Goal: Information Seeking & Learning: Learn about a topic

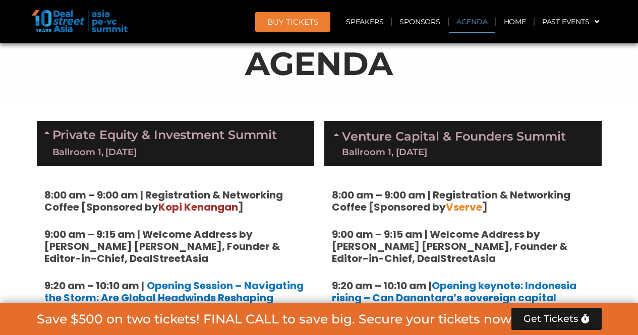
scroll to position [557, 0]
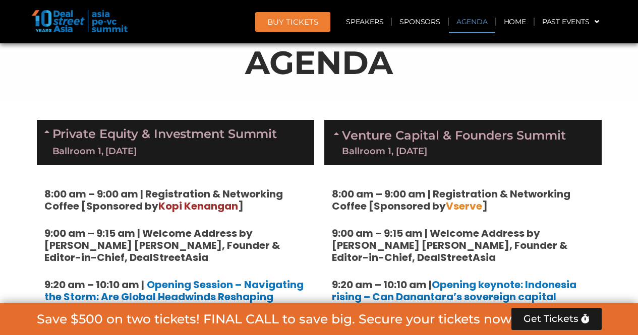
click at [264, 157] on div "Private Equity & Investment Summit Ballroom 1, [DATE]" at bounding box center [175, 142] width 277 height 45
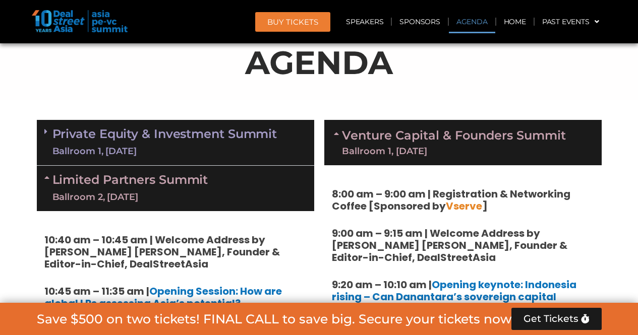
click at [264, 167] on div "Limited Partners [GEOGRAPHIC_DATA] 2, [DATE]" at bounding box center [175, 188] width 277 height 45
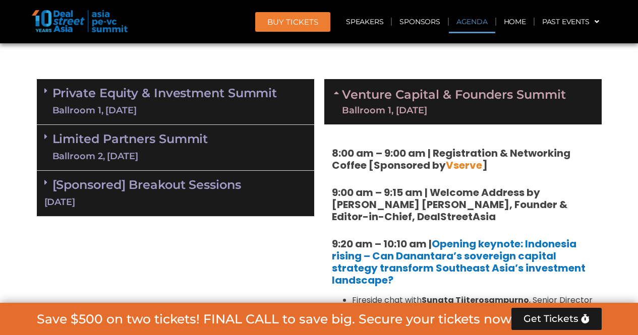
scroll to position [599, 0]
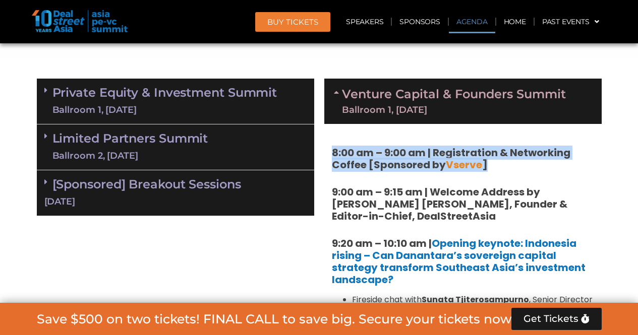
drag, startPoint x: 328, startPoint y: 152, endPoint x: 506, endPoint y: 160, distance: 178.2
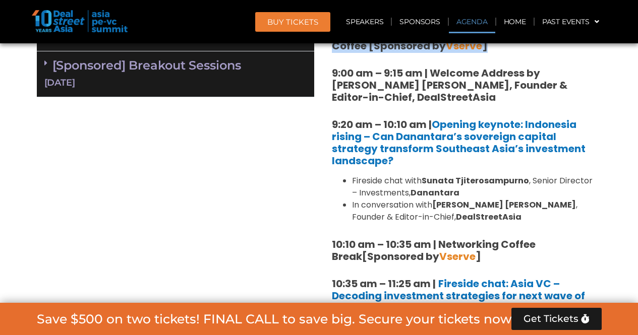
scroll to position [718, 0]
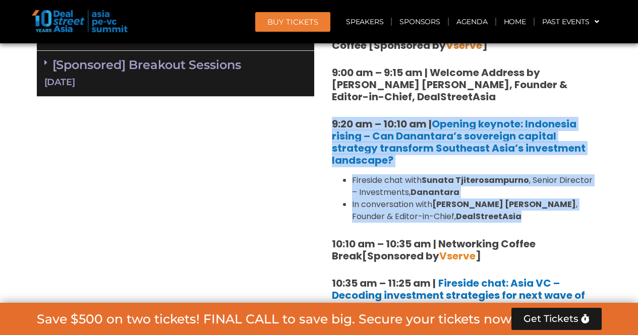
drag, startPoint x: 330, startPoint y: 122, endPoint x: 473, endPoint y: 214, distance: 169.9
copy div "9:20 am – 10:10 am | Opening keynote: Indonesia rising – Can Danantara’s sovere…"
click at [473, 214] on li "In conversation with [PERSON_NAME] [PERSON_NAME] , Founder & Editor-in-Chief, D…" at bounding box center [473, 211] width 242 height 24
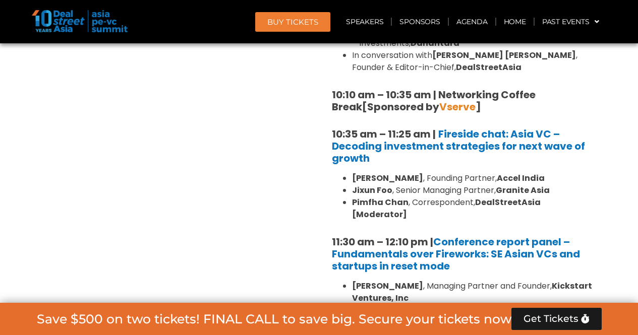
scroll to position [871, 0]
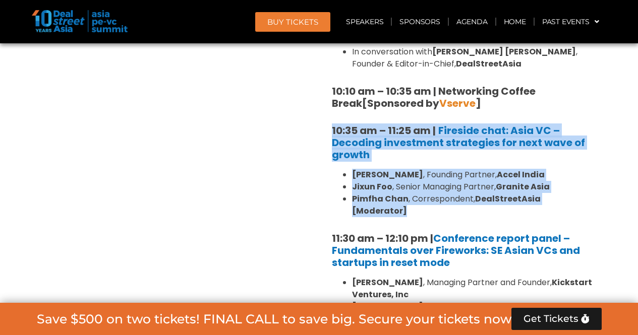
drag, startPoint x: 329, startPoint y: 132, endPoint x: 594, endPoint y: 197, distance: 272.6
copy div "10:35 am – 11:25 am | Fireside chat: Asia VC – Decoding investment strategies f…"
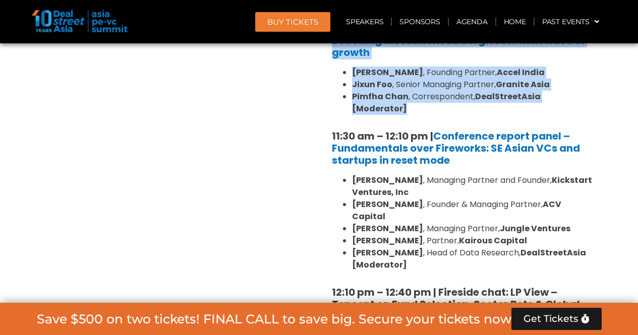
scroll to position [978, 0]
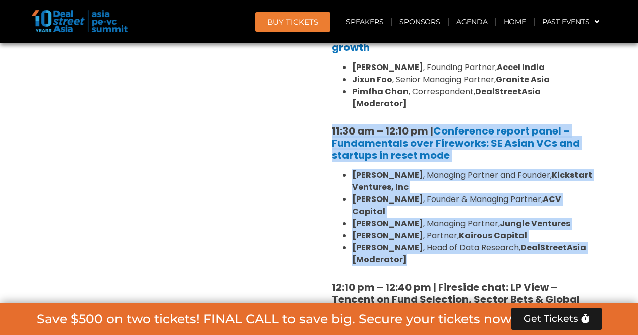
drag, startPoint x: 325, startPoint y: 113, endPoint x: 430, endPoint y: 232, distance: 158.7
copy div "11:30 am – 12:10 pm | Conference report panel – Fundamentals over Fireworks: SE…"
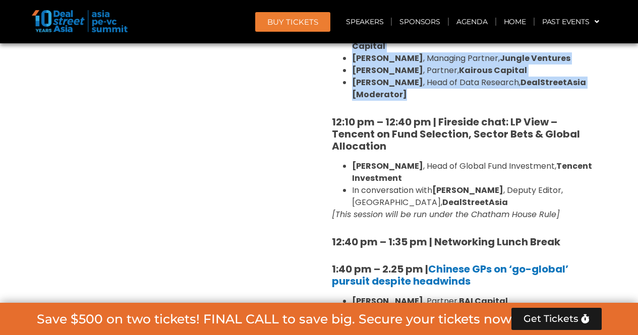
scroll to position [1145, 0]
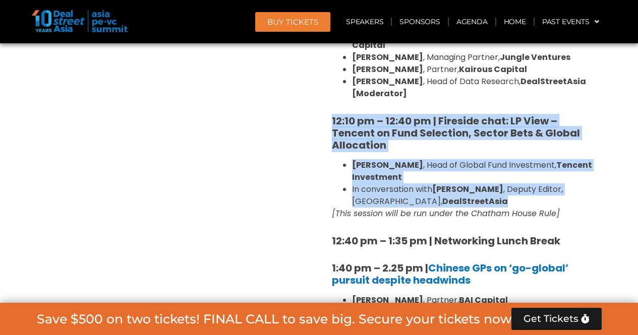
drag, startPoint x: 326, startPoint y: 92, endPoint x: 531, endPoint y: 173, distance: 220.4
click at [531, 173] on div "8:00 am – 9:00 am | Registration & Networking Coffee [Sponsored by Vserve ] 9:0…" at bounding box center [462, 296] width 277 height 1437
copy div "12:10 pm – 12:40 pm | Fireside chat: LP View – Tencent on Fund Selection, Secto…"
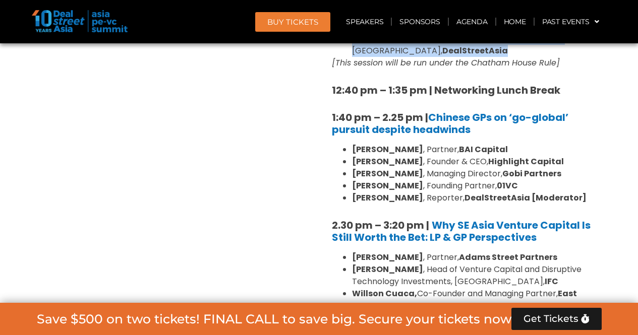
scroll to position [1303, 0]
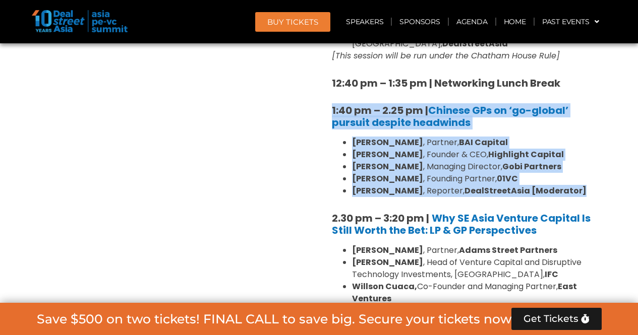
drag, startPoint x: 323, startPoint y: 82, endPoint x: 569, endPoint y: 163, distance: 259.0
copy div "1:40 pm – 2.25 pm | Chinese GPs on ‘go-global’ pursuit despite headwinds [PERSO…"
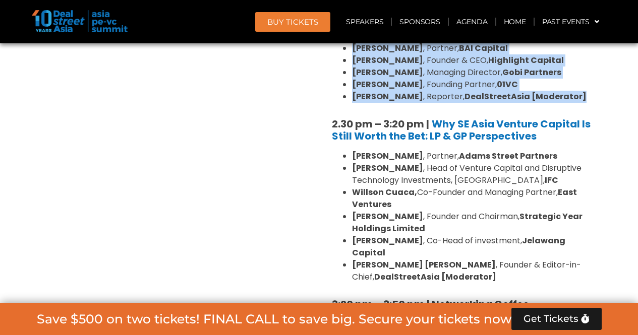
scroll to position [1397, 0]
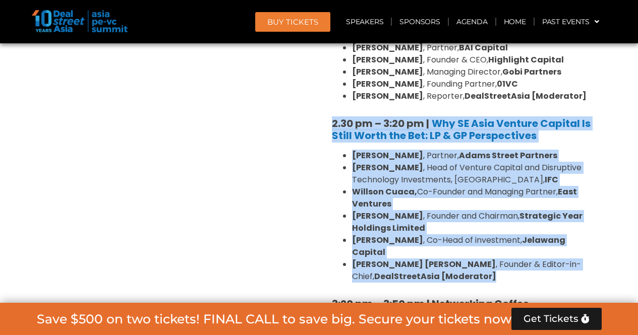
drag, startPoint x: 326, startPoint y: 96, endPoint x: 490, endPoint y: 245, distance: 221.7
click at [490, 245] on div "8:00 am – 9:00 am | Registration & Networking Coffee [Sponsored by Vserve ] 9:0…" at bounding box center [462, 43] width 277 height 1437
copy div "2.30 pm – 3:20 pm | Why SE Asia Venture Capital Is Still Worth the Bet: LP & GP…"
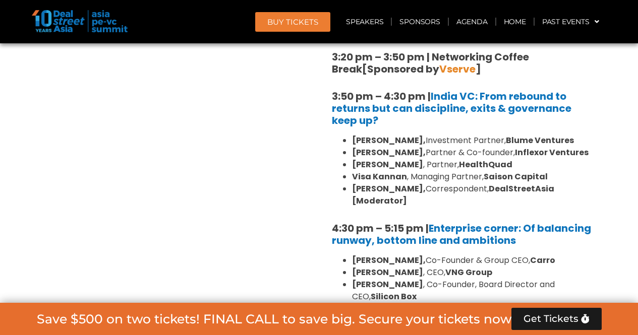
scroll to position [1645, 0]
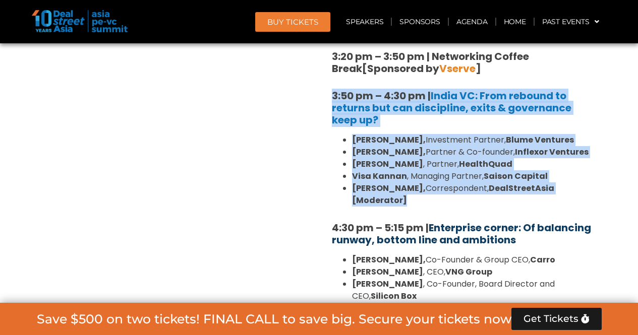
drag, startPoint x: 327, startPoint y: 53, endPoint x: 358, endPoint y: 199, distance: 148.5
copy div "3:50 pm – 4:30 pm | [GEOGRAPHIC_DATA] VC: From rebound to returns but can disci…"
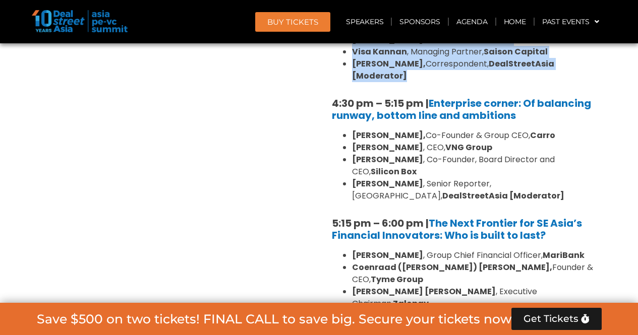
scroll to position [1770, 0]
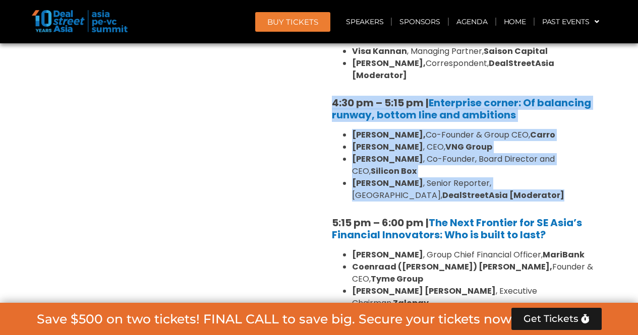
drag, startPoint x: 328, startPoint y: 66, endPoint x: 482, endPoint y: 150, distance: 175.4
copy div "4:30 pm – 5:15 pm | Enterprise corner: Of balancing runway, bottom line and amb…"
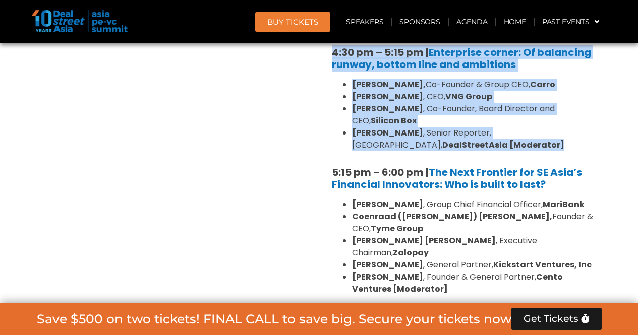
scroll to position [1823, 0]
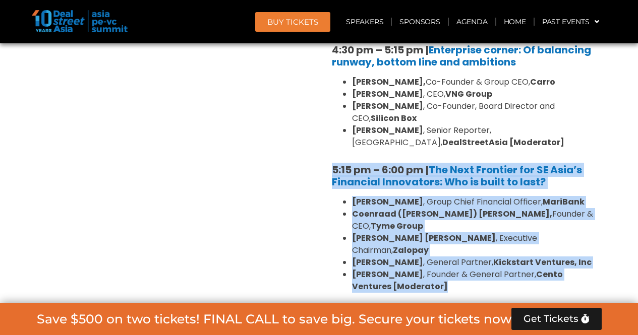
drag, startPoint x: 328, startPoint y: 119, endPoint x: 430, endPoint y: 212, distance: 138.2
copy div "5:15 pm – 6:00 pm | The Next Frontier for SE Asia’s Financial Innovators: Who i…"
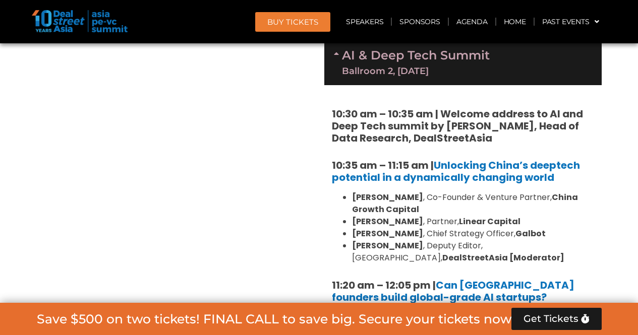
scroll to position [2120, 0]
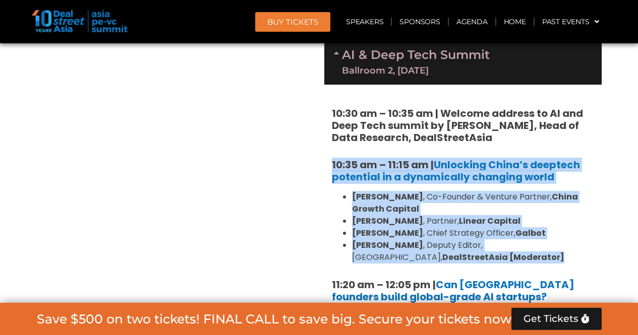
drag, startPoint x: 329, startPoint y: 89, endPoint x: 457, endPoint y: 179, distance: 156.1
click at [457, 179] on div "10:30 am – 10:35 am | Welcome address to AI and Deep Tech summit by [PERSON_NAM…" at bounding box center [462, 335] width 277 height 500
copy div "10:35 am – 11:15 am | Unlocking China’s deeptech potential in a dynamically cha…"
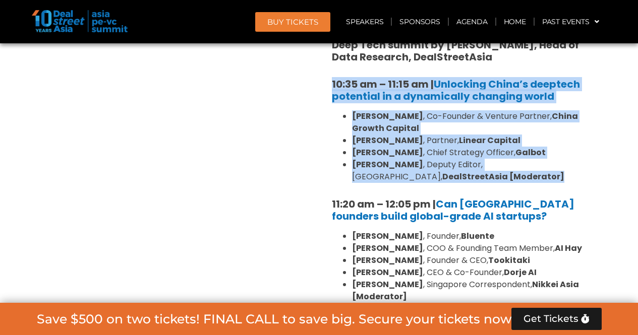
scroll to position [2201, 0]
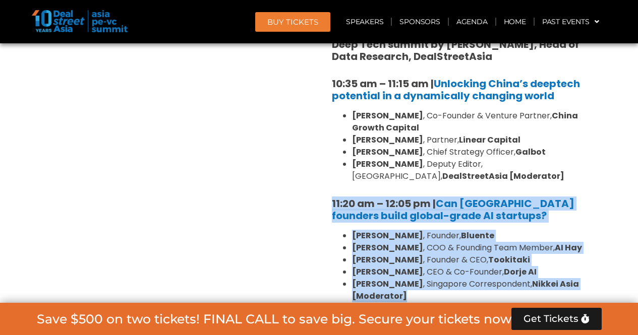
drag, startPoint x: 323, startPoint y: 126, endPoint x: 437, endPoint y: 222, distance: 148.9
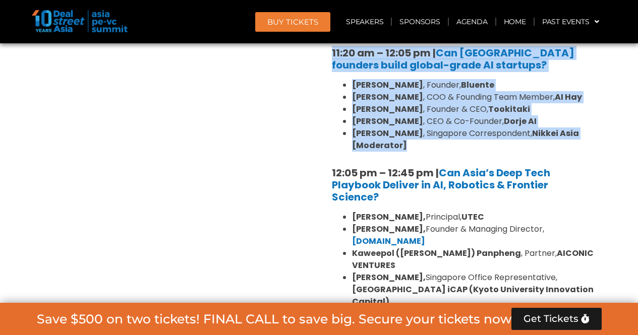
scroll to position [2355, 0]
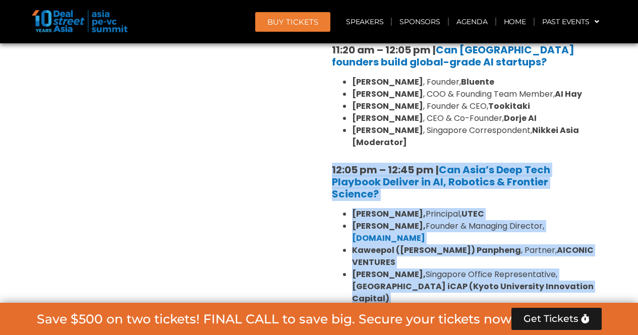
drag, startPoint x: 331, startPoint y: 95, endPoint x: 475, endPoint y: 237, distance: 201.8
click at [475, 237] on div "10:30 am – 10:35 am | Welcome address to AI and Deep Tech summit by [PERSON_NAM…" at bounding box center [462, 100] width 277 height 500
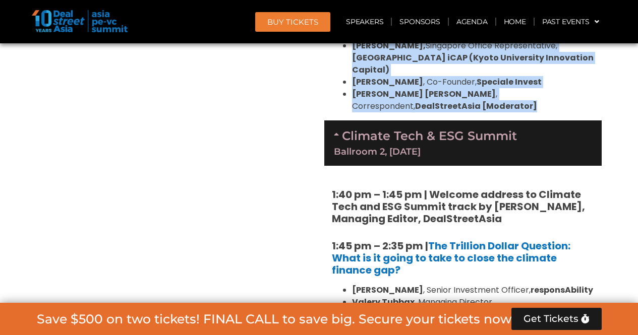
scroll to position [2592, 0]
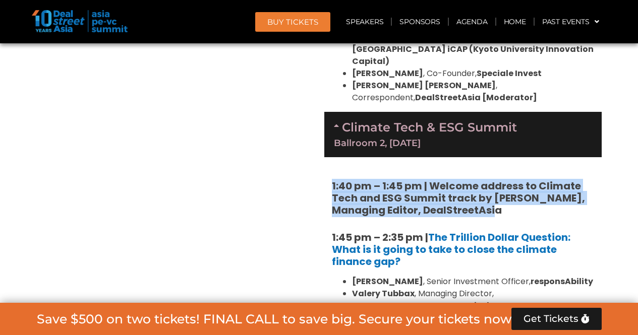
drag, startPoint x: 327, startPoint y: 83, endPoint x: 511, endPoint y: 116, distance: 187.0
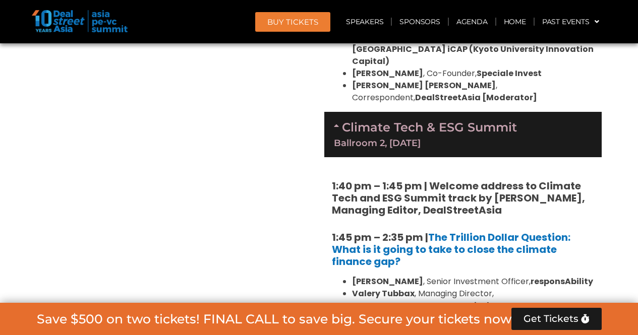
click at [318, 141] on div "Private Equity & Investment Summit Ballroom 1, [DATE] 8:00 am – 9:00 am | Regis…" at bounding box center [175, 51] width 287 height 3943
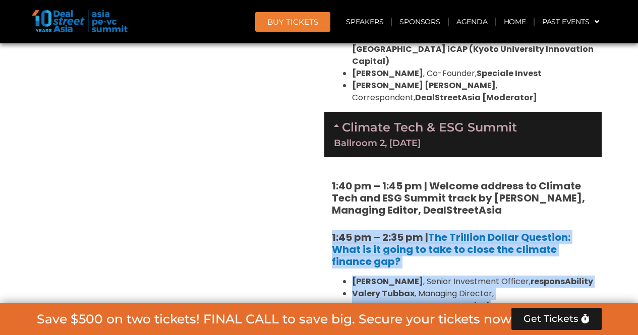
drag, startPoint x: 326, startPoint y: 136, endPoint x: 598, endPoint y: 266, distance: 301.3
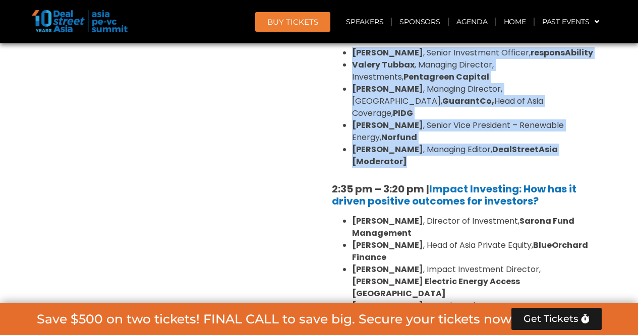
scroll to position [2822, 0]
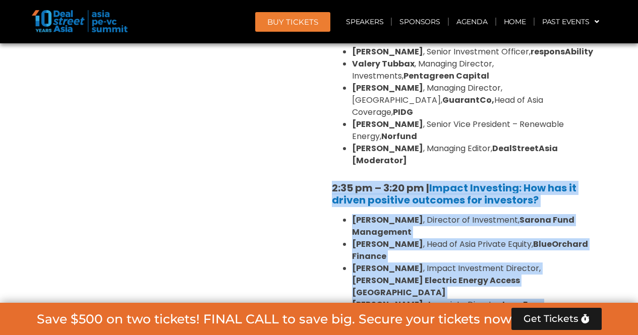
drag, startPoint x: 323, startPoint y: 66, endPoint x: 426, endPoint y: 191, distance: 162.3
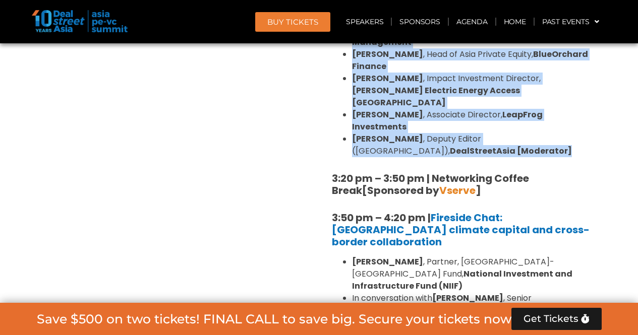
scroll to position [3012, 0]
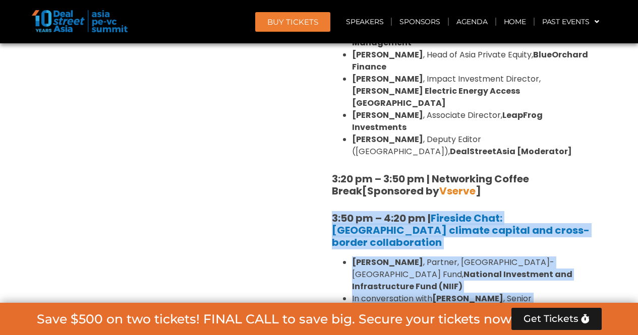
drag, startPoint x: 327, startPoint y: 69, endPoint x: 458, endPoint y: 144, distance: 150.9
click at [458, 144] on div "1:40 pm – 1:45 pm | Welcome address to Climate Tech and ESG Summit track by [PE…" at bounding box center [462, 193] width 277 height 911
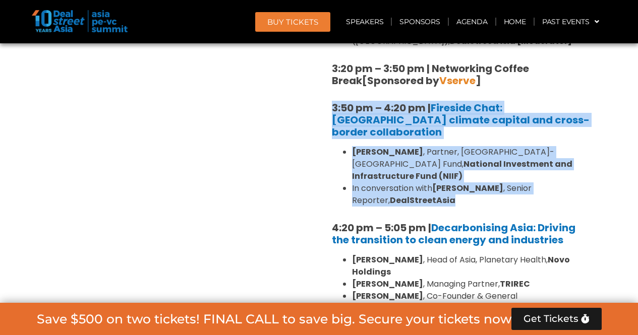
scroll to position [3121, 0]
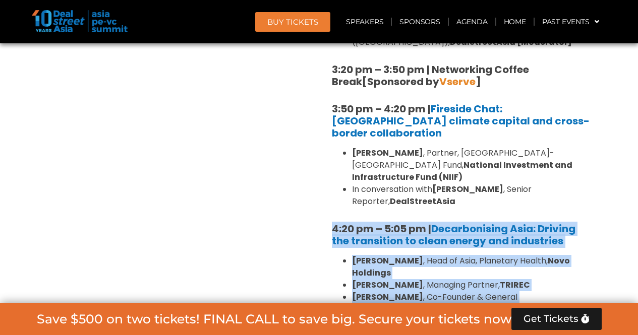
drag, startPoint x: 328, startPoint y: 55, endPoint x: 418, endPoint y: 175, distance: 149.8
click at [418, 175] on div "1:40 pm – 1:45 pm | Welcome address to Climate Tech and ESG Summit track by [PE…" at bounding box center [462, 83] width 277 height 911
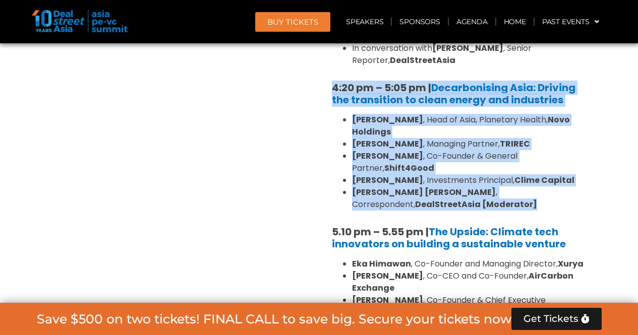
scroll to position [3263, 0]
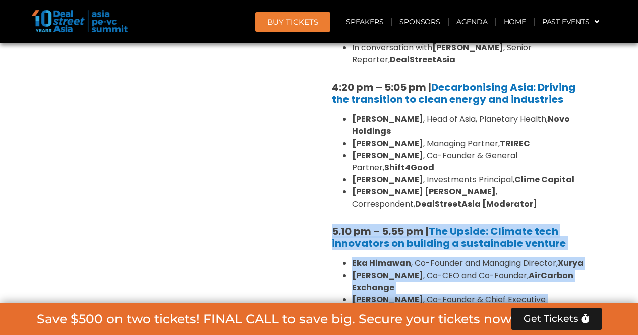
drag, startPoint x: 326, startPoint y: 61, endPoint x: 439, endPoint y: 175, distance: 161.2
